Goal: Task Accomplishment & Management: Use online tool/utility

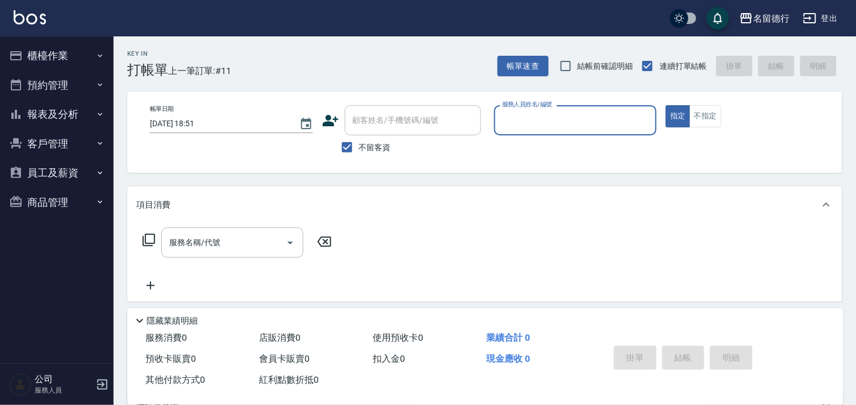
click at [40, 49] on button "櫃檯作業" at bounding box center [57, 56] width 105 height 30
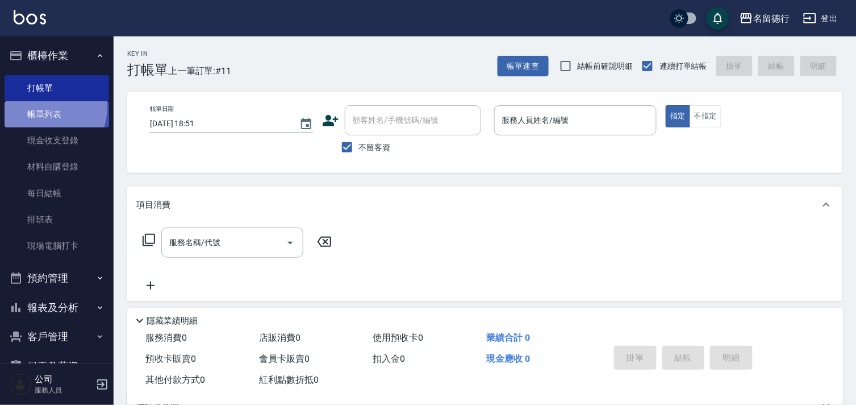
click at [40, 107] on link "帳單列表" at bounding box center [57, 114] width 105 height 26
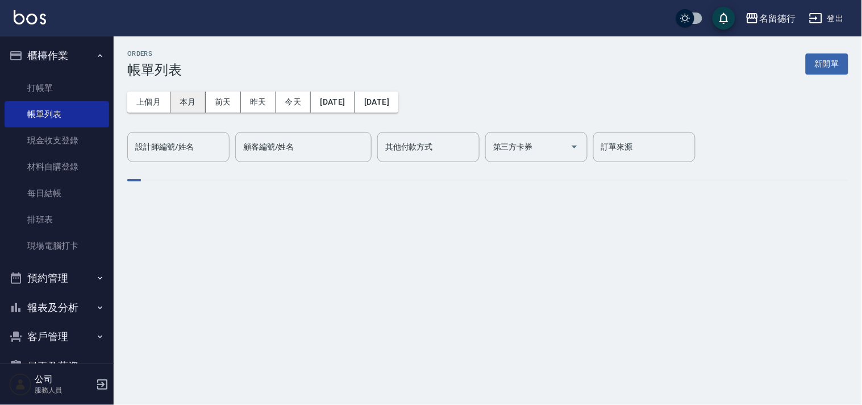
click at [188, 95] on button "本月" at bounding box center [187, 101] width 35 height 21
click at [38, 84] on link "打帳單" at bounding box center [57, 88] width 105 height 26
click at [38, 80] on link "打帳單" at bounding box center [57, 88] width 105 height 26
click at [44, 91] on link "打帳單" at bounding box center [57, 88] width 105 height 26
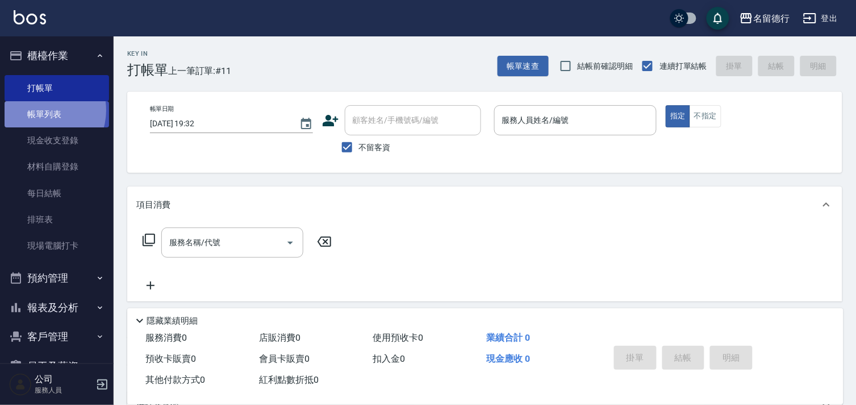
click at [40, 111] on link "帳單列表" at bounding box center [57, 114] width 105 height 26
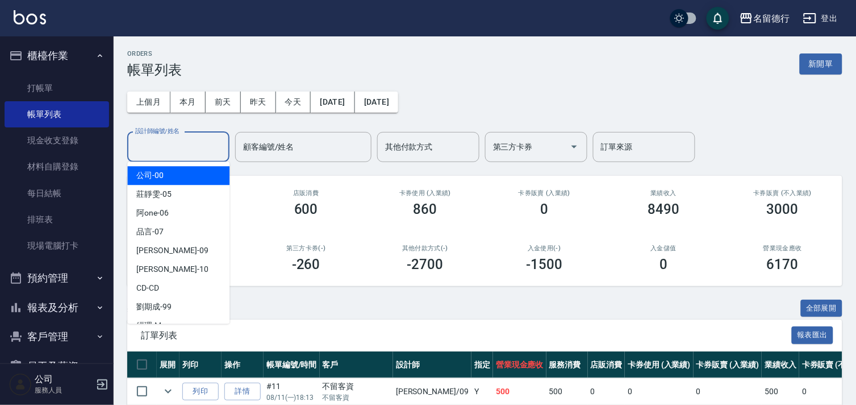
click at [145, 149] on input "設計師編號/姓名" at bounding box center [178, 147] width 92 height 20
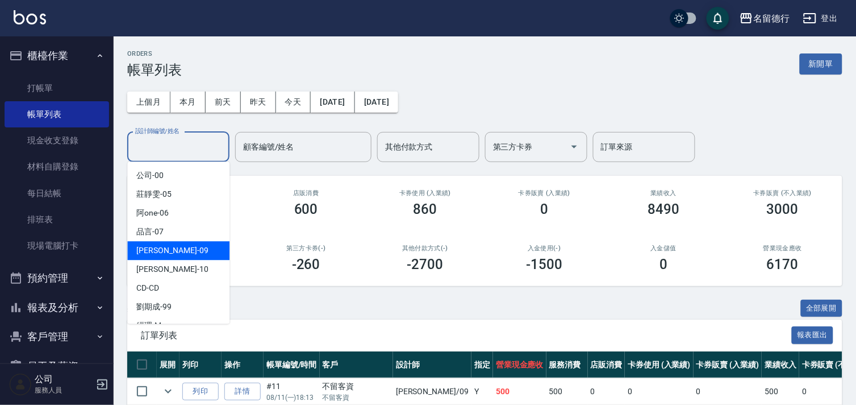
click at [163, 253] on span "TINA -09" at bounding box center [172, 250] width 72 height 12
type input "TINA-09"
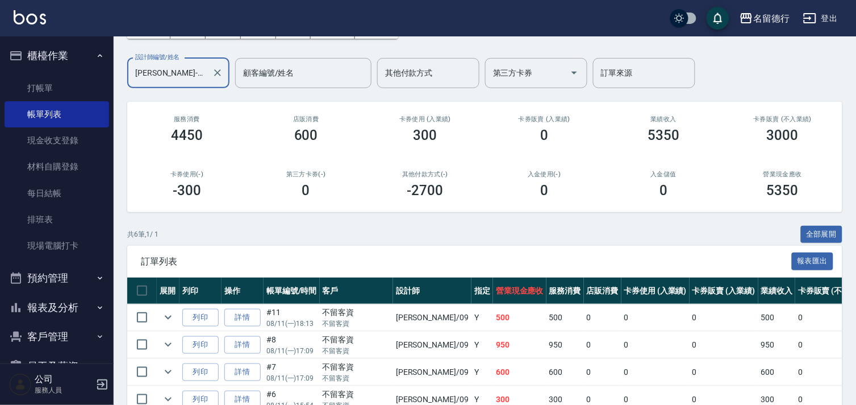
scroll to position [191, 0]
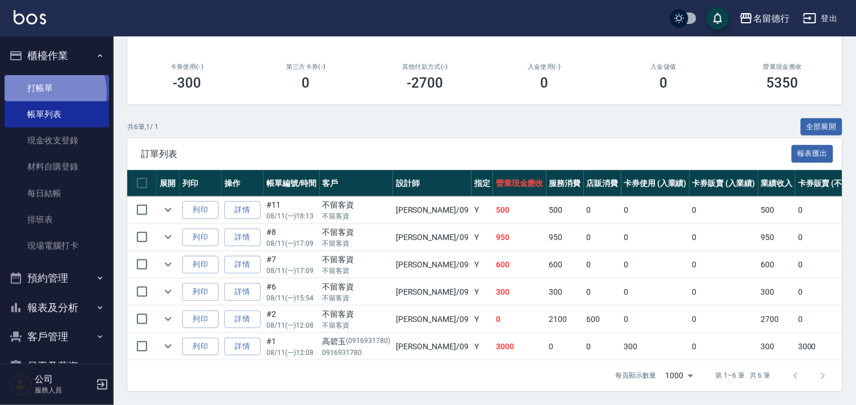
click at [47, 93] on link "打帳單" at bounding box center [57, 88] width 105 height 26
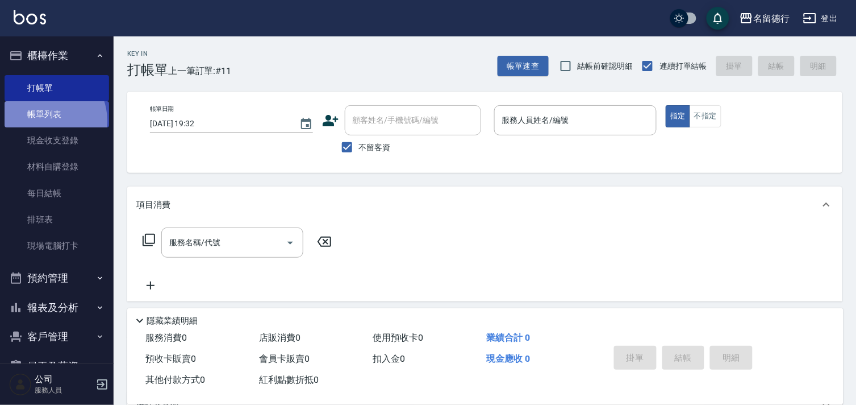
click at [45, 121] on link "帳單列表" at bounding box center [57, 114] width 105 height 26
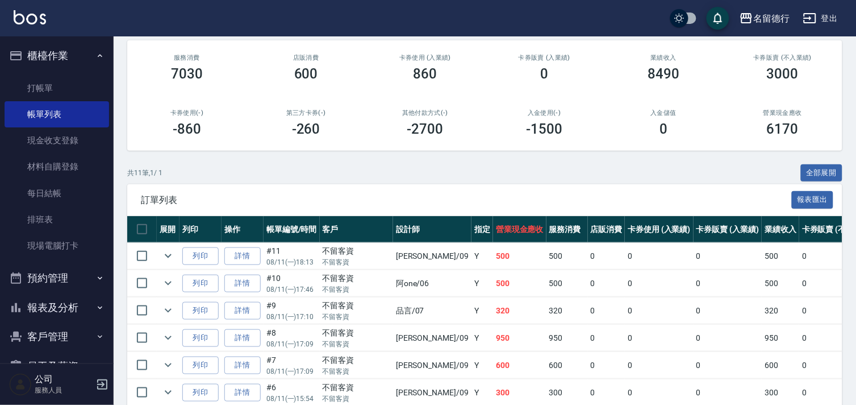
scroll to position [139, 0]
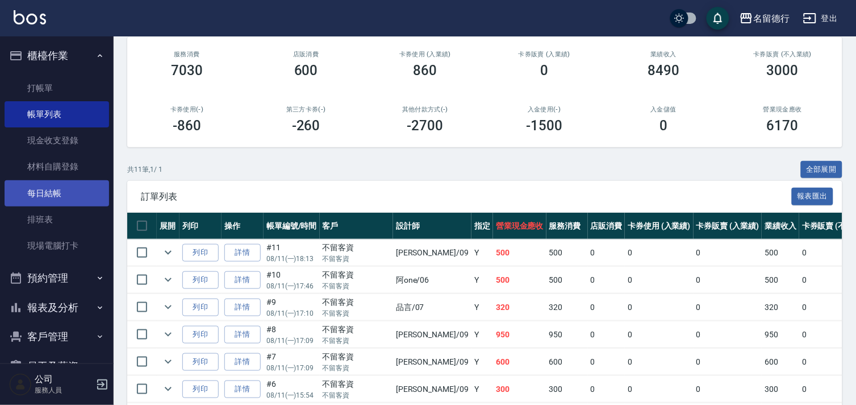
click at [49, 185] on link "每日結帳" at bounding box center [57, 193] width 105 height 26
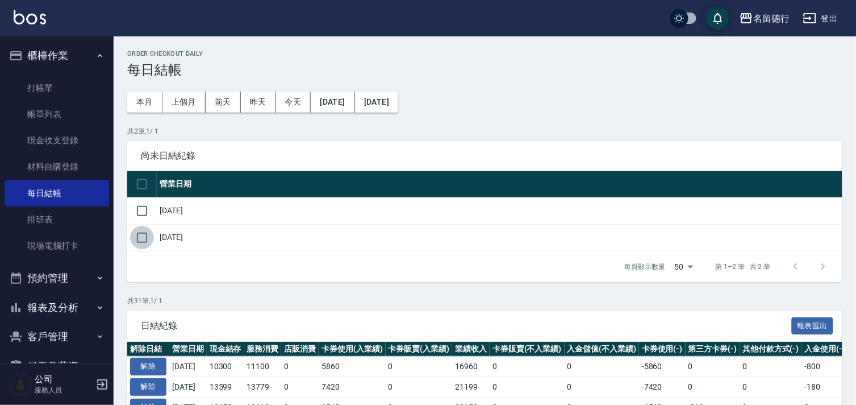
click at [131, 235] on input "checkbox" at bounding box center [142, 238] width 24 height 24
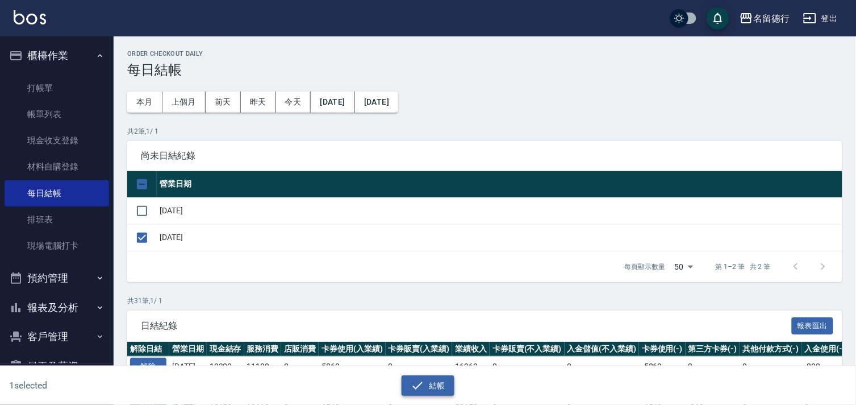
click at [441, 388] on button "結帳" at bounding box center [428, 385] width 53 height 21
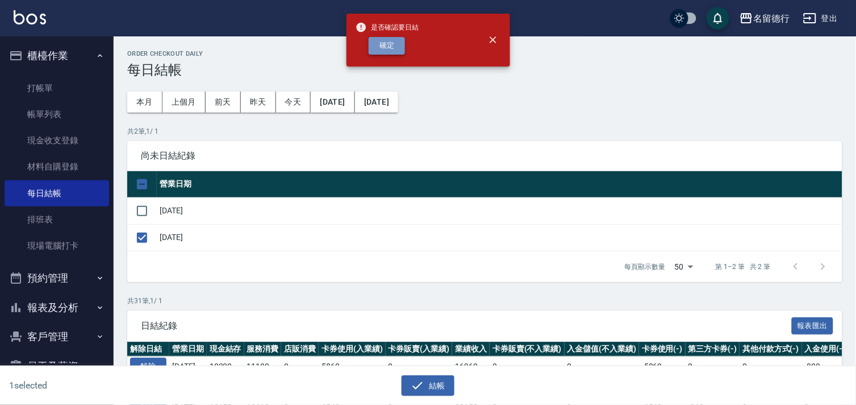
click at [398, 47] on button "確定" at bounding box center [387, 46] width 36 height 18
checkbox input "false"
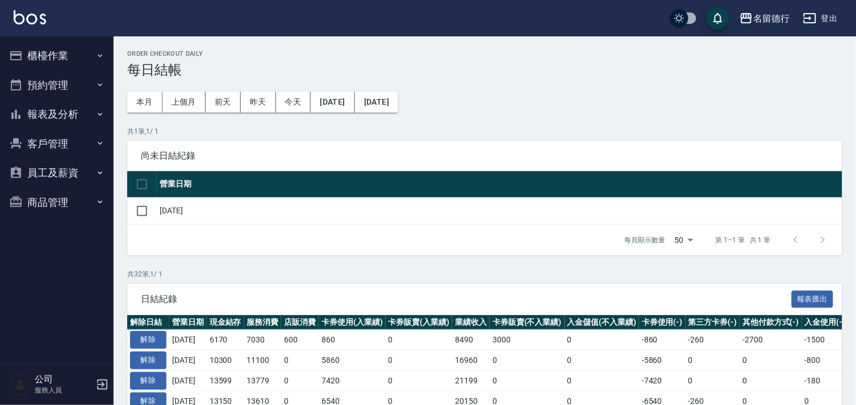
click at [48, 110] on button "報表及分析" at bounding box center [57, 114] width 105 height 30
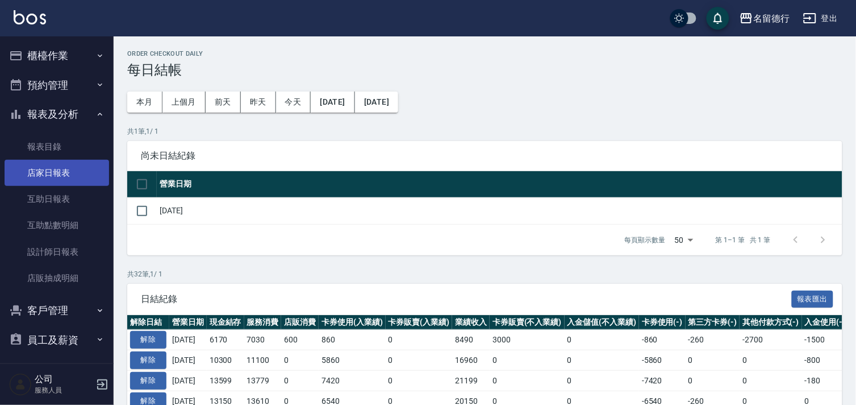
click at [49, 169] on link "店家日報表" at bounding box center [57, 173] width 105 height 26
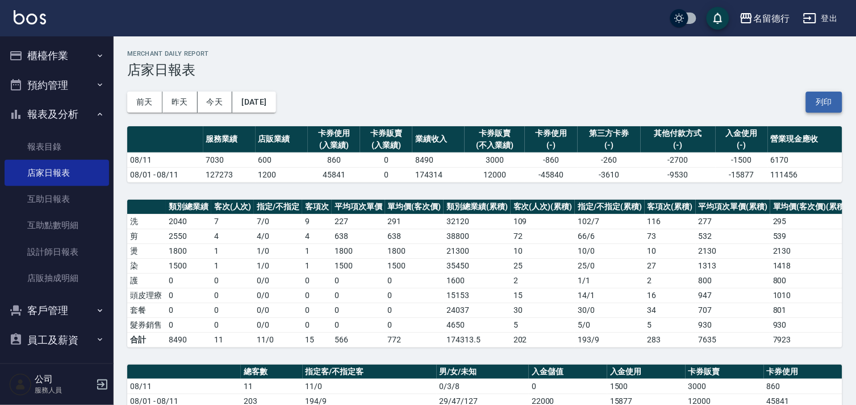
click at [825, 106] on button "列印" at bounding box center [824, 101] width 36 height 21
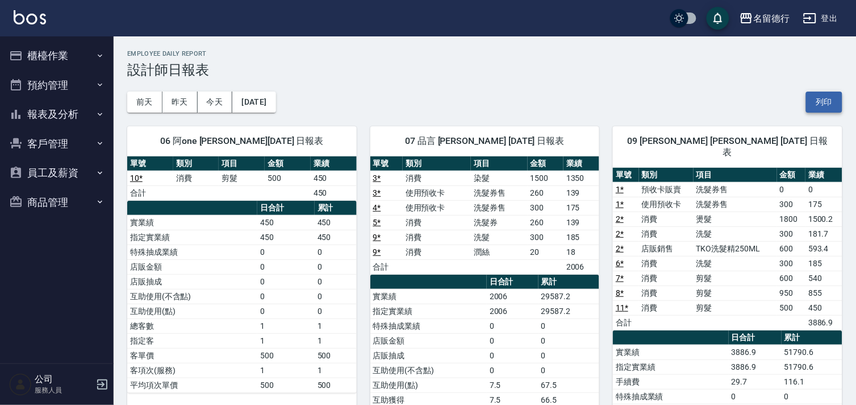
click at [827, 99] on button "列印" at bounding box center [824, 101] width 36 height 21
